Goal: Entertainment & Leisure: Browse casually

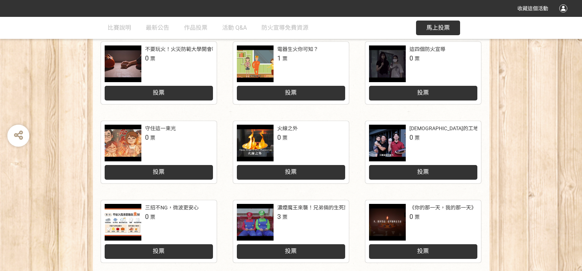
scroll to position [257, 0]
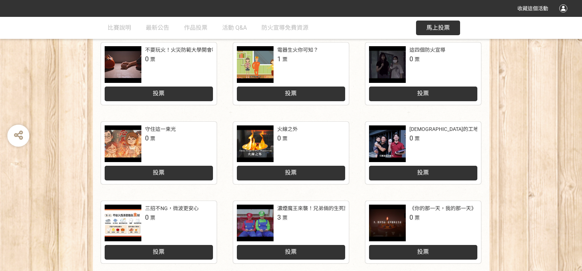
click at [156, 127] on div "守住這一束光" at bounding box center [160, 130] width 31 height 8
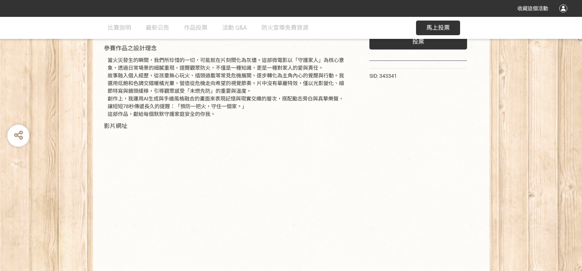
scroll to position [145, 0]
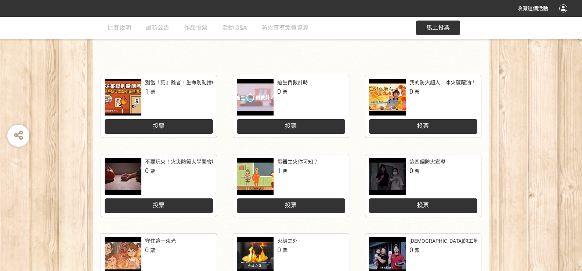
scroll to position [110, 0]
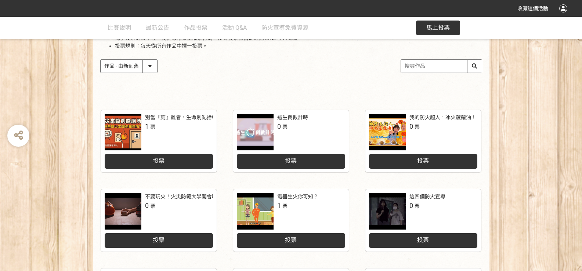
click at [391, 132] on div at bounding box center [387, 132] width 37 height 37
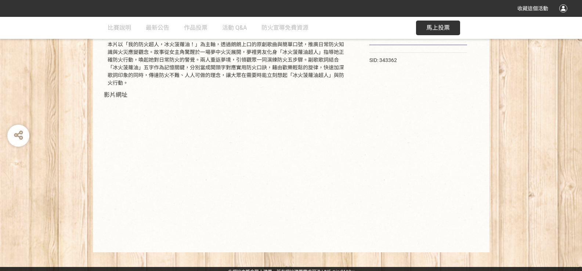
scroll to position [130, 0]
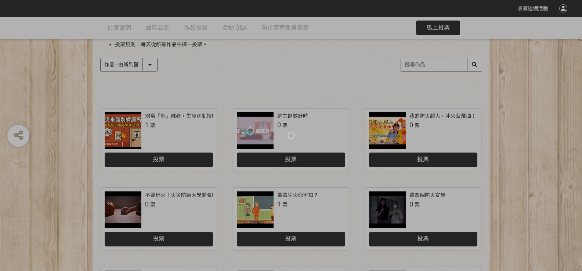
scroll to position [110, 0]
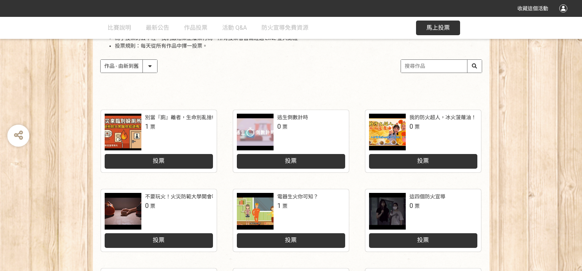
click at [178, 116] on div "別當『廁』離者，生命別亂捨!" at bounding box center [179, 118] width 68 height 8
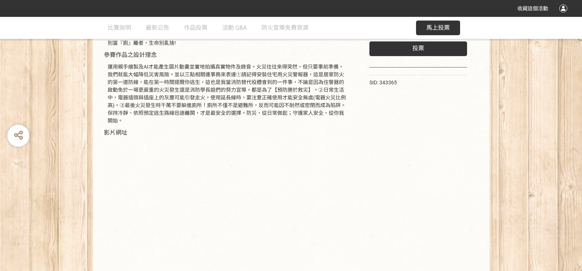
scroll to position [35, 0]
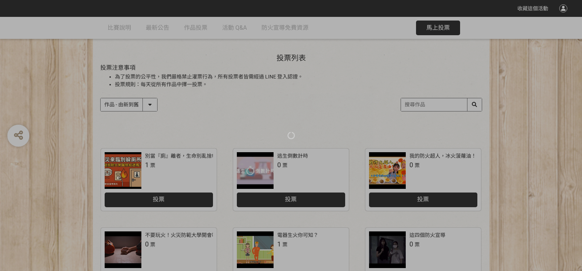
scroll to position [110, 0]
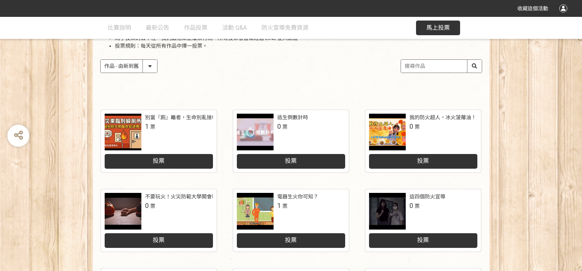
click at [294, 239] on span "投票" at bounding box center [291, 240] width 12 height 7
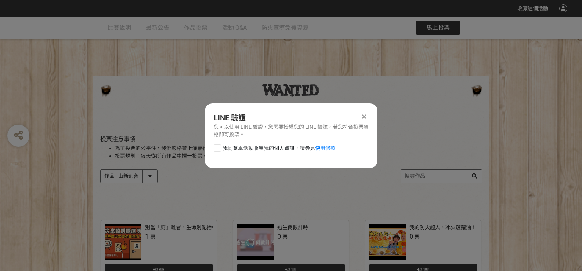
scroll to position [0, 0]
click at [326, 150] on link "使用條款" at bounding box center [325, 148] width 21 height 6
click at [368, 115] on div at bounding box center [364, 116] width 9 height 9
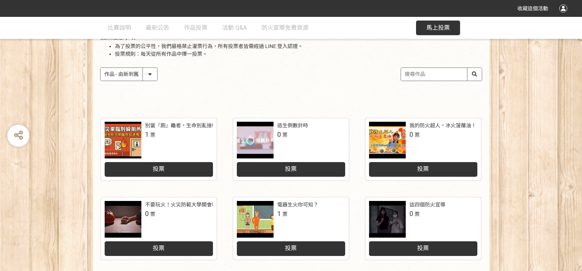
scroll to position [110, 0]
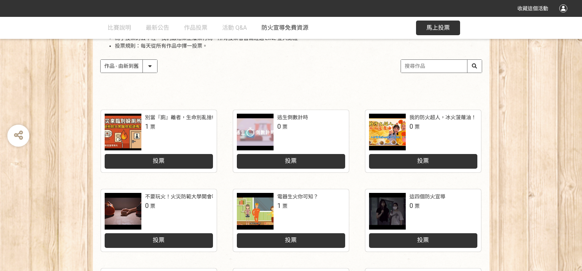
drag, startPoint x: 258, startPoint y: 51, endPoint x: 301, endPoint y: 22, distance: 51.3
click at [258, 51] on div "投票列表 投票注意事項 為了投票的公平性，我們嚴格禁止灌票行為，所有投票者皆需經過 LINE 登入認證。 投票規則：每天從所有作品中擇一投票。 作品 - 由新…" at bounding box center [291, 51] width 396 height 102
